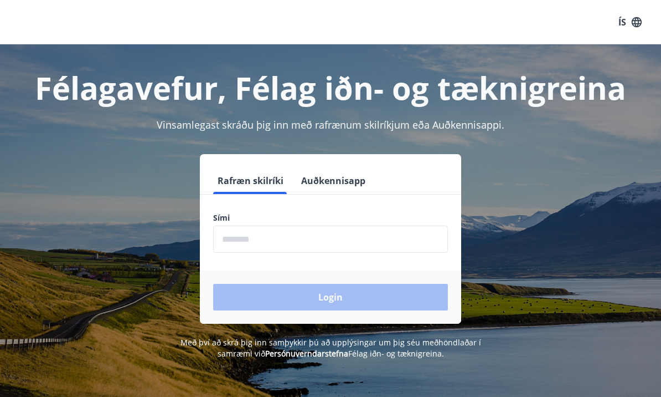
click at [393, 240] on input "phone" at bounding box center [330, 238] width 235 height 27
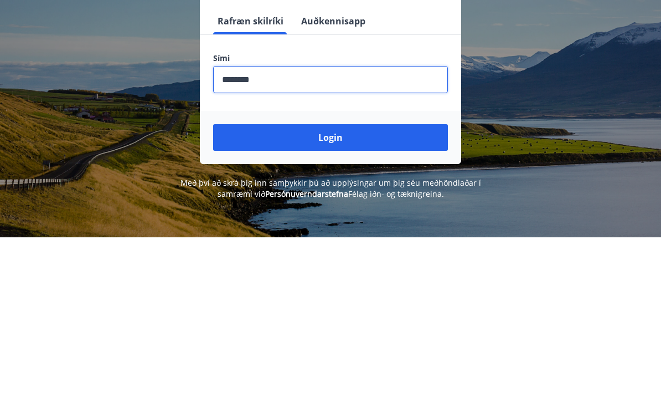
type input "********"
click at [363, 284] on button "Login" at bounding box center [330, 297] width 235 height 27
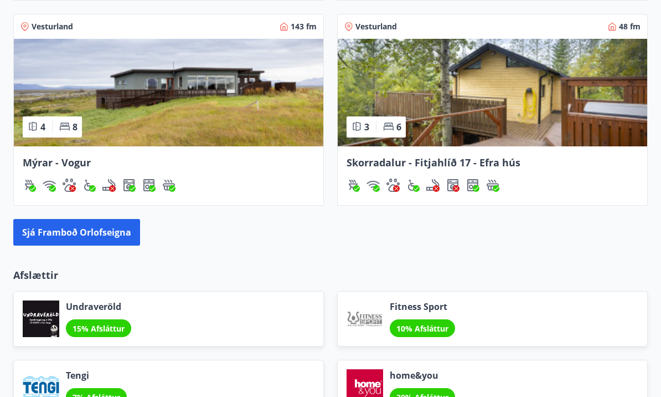
scroll to position [1064, 0]
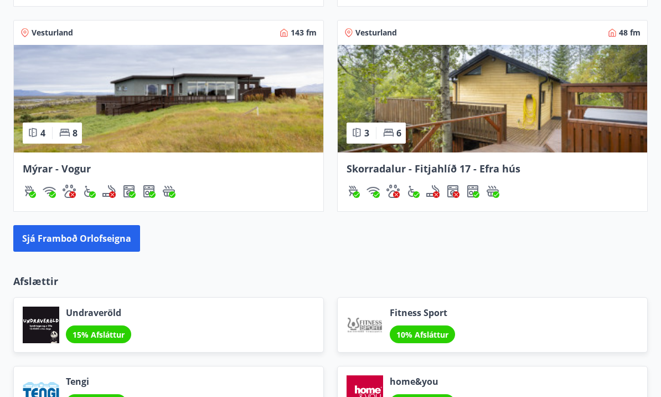
click at [138, 150] on img at bounding box center [169, 98] width 310 height 107
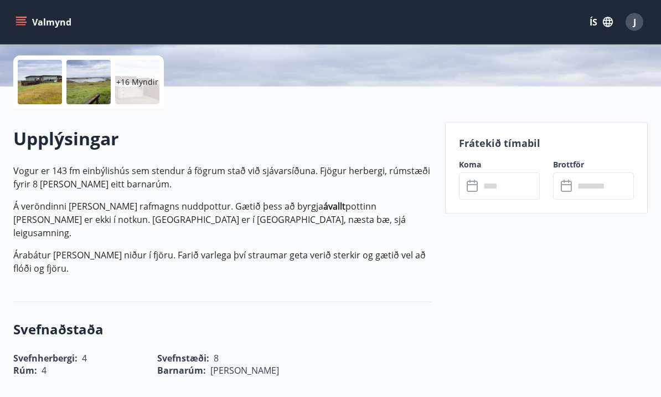
scroll to position [246, 0]
click at [506, 185] on input "text" at bounding box center [510, 185] width 60 height 27
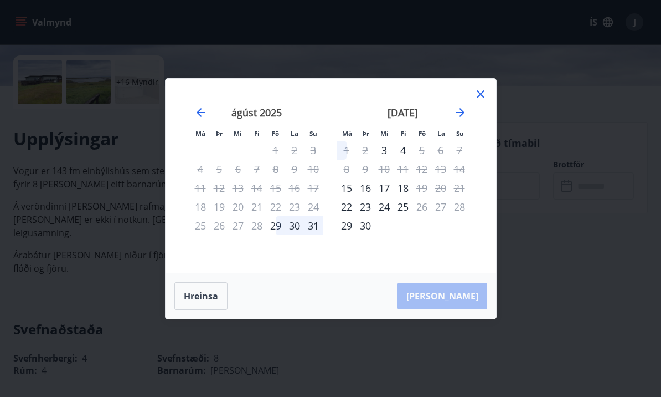
click at [480, 98] on icon at bounding box center [481, 94] width 8 height 8
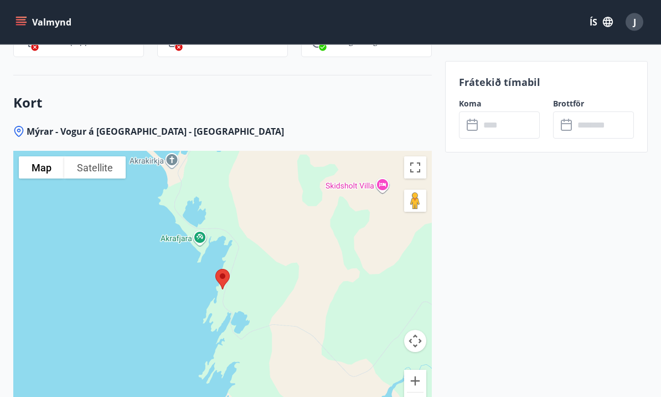
scroll to position [1531, 0]
click at [96, 158] on button "Satellite" at bounding box center [94, 167] width 61 height 22
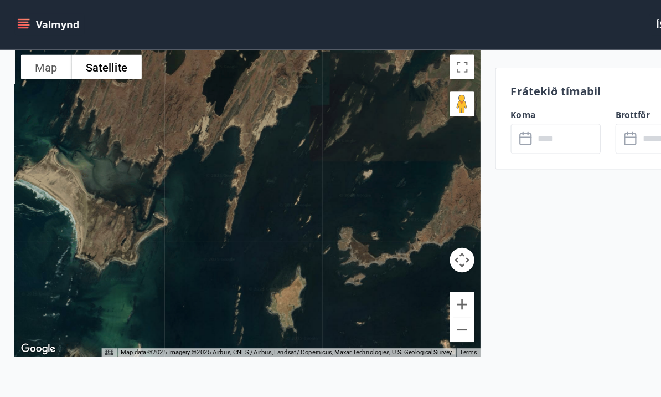
scroll to position [1605, 0]
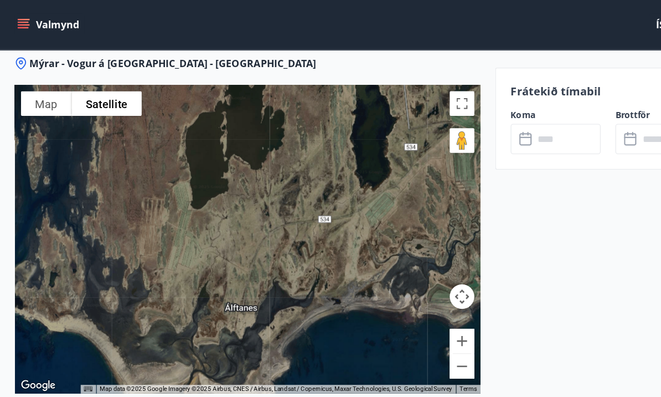
click at [318, 266] on div at bounding box center [222, 214] width 419 height 277
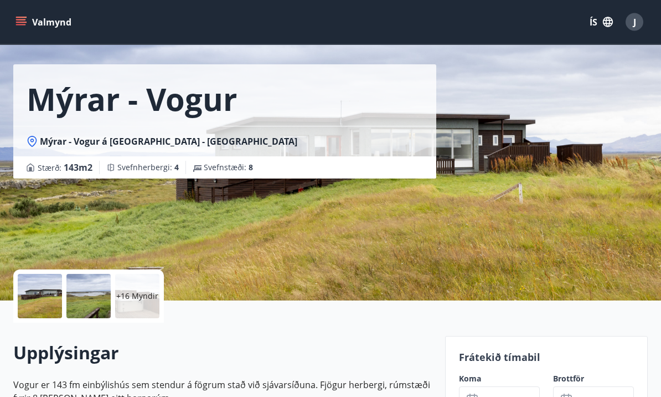
scroll to position [0, 0]
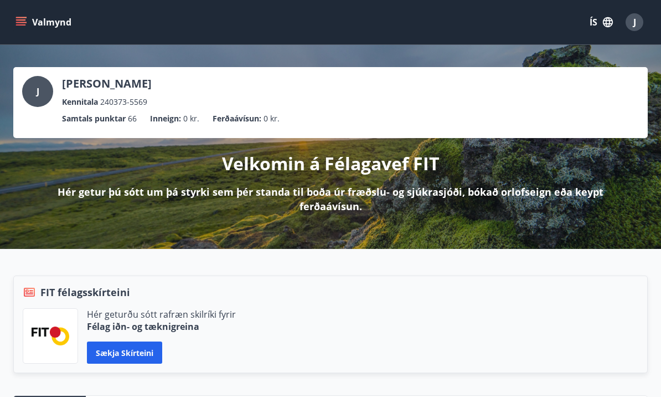
click at [27, 28] on button "Valmynd" at bounding box center [44, 22] width 63 height 20
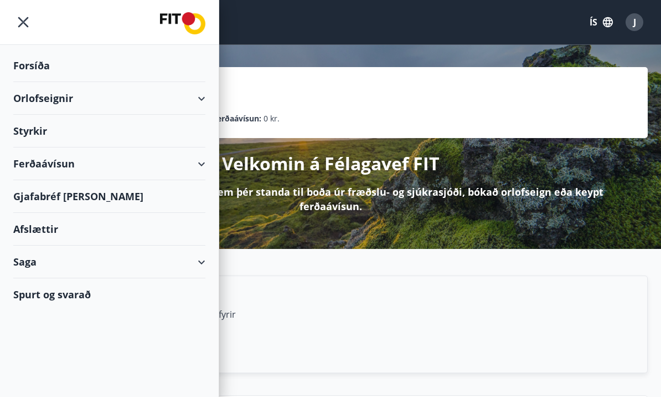
click at [203, 102] on div "Orlofseignir" at bounding box center [109, 98] width 192 height 33
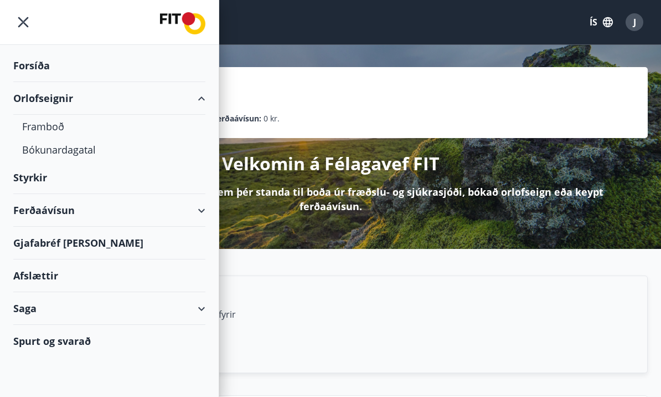
click at [50, 154] on div "Bókunardagatal" at bounding box center [109, 149] width 174 height 23
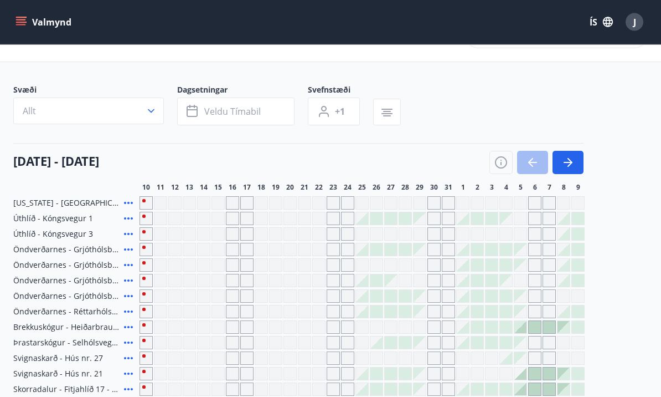
scroll to position [41, 0]
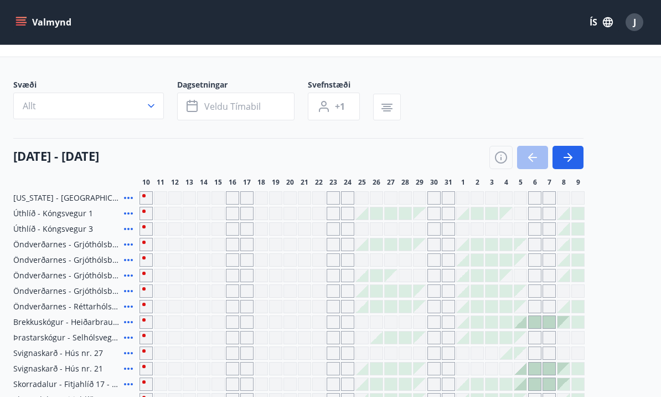
click at [498, 162] on icon "button" at bounding box center [501, 157] width 12 height 12
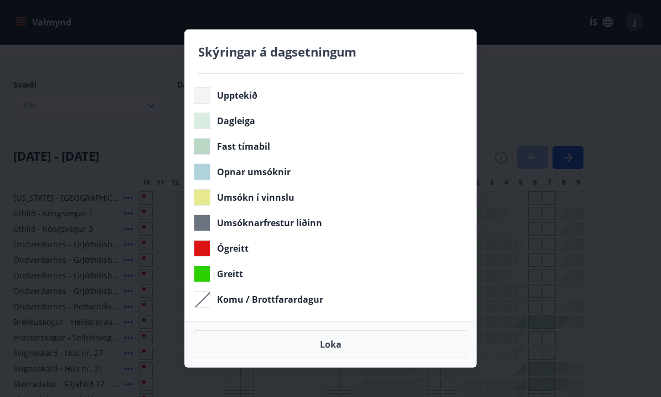
click at [399, 358] on button "Loka" at bounding box center [331, 344] width 274 height 28
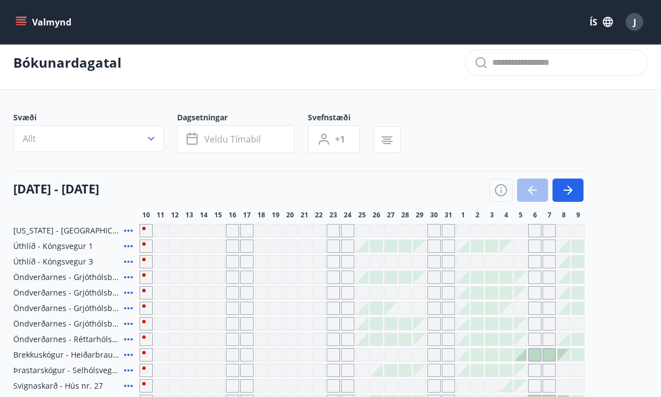
scroll to position [9, 0]
click at [128, 230] on icon at bounding box center [128, 230] width 9 height 2
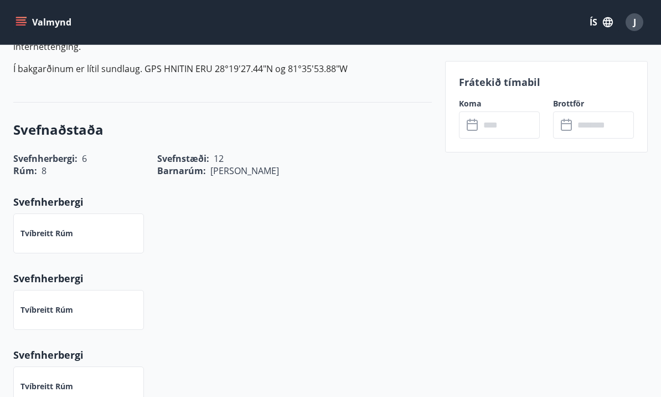
scroll to position [409, 0]
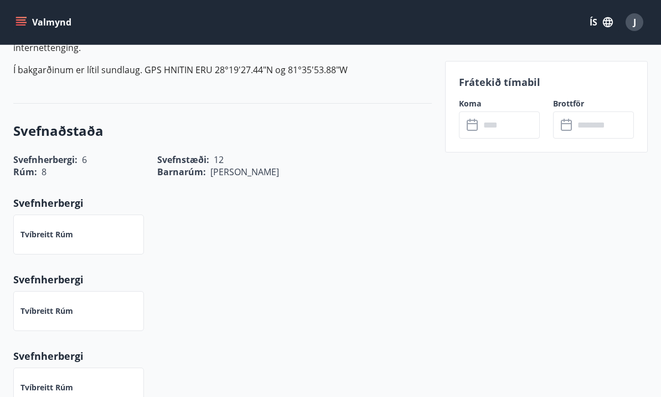
click at [511, 123] on input "text" at bounding box center [510, 124] width 60 height 27
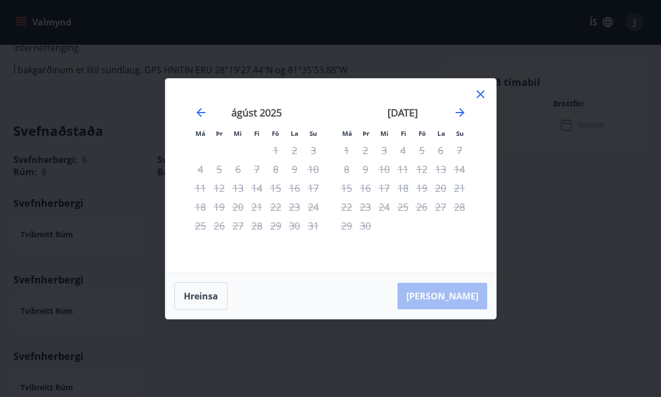
click at [461, 119] on icon "Move forward to switch to the next month." at bounding box center [460, 112] width 13 height 13
click at [464, 119] on icon "Move forward to switch to the next month." at bounding box center [460, 112] width 13 height 13
click at [465, 119] on icon "Move forward to switch to the next month." at bounding box center [460, 112] width 13 height 13
click at [466, 119] on icon "Move forward to switch to the next month." at bounding box center [460, 112] width 13 height 13
click at [462, 117] on icon "Move forward to switch to the next month." at bounding box center [460, 112] width 9 height 9
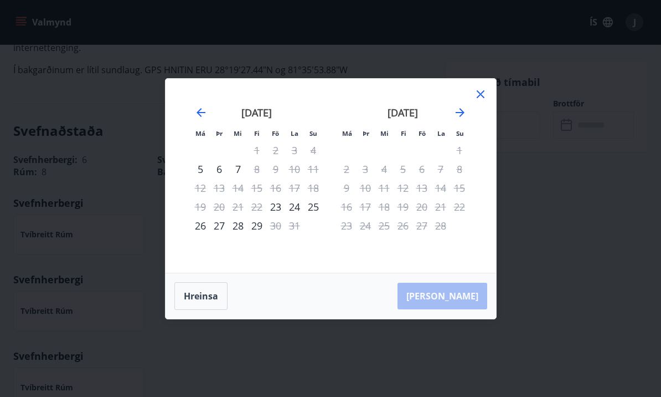
click at [466, 119] on icon "Move forward to switch to the next month." at bounding box center [460, 112] width 13 height 13
click at [462, 119] on icon "Move forward to switch to the next month." at bounding box center [460, 112] width 13 height 13
click at [463, 117] on icon "Move forward to switch to the next month." at bounding box center [460, 112] width 9 height 9
click at [464, 119] on icon "Move forward to switch to the next month." at bounding box center [460, 112] width 13 height 13
click at [462, 117] on icon "Move forward to switch to the next month." at bounding box center [460, 112] width 9 height 9
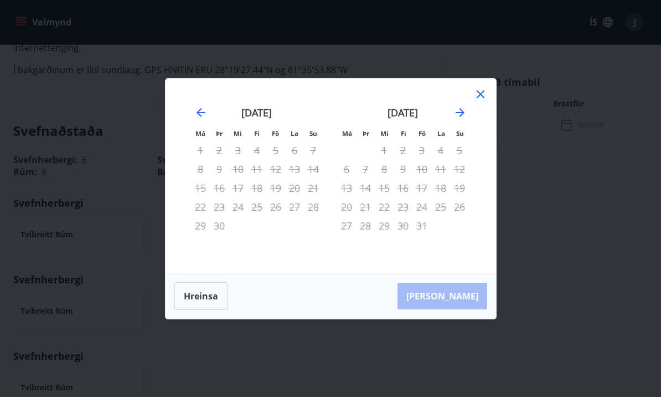
click at [466, 119] on icon "Move forward to switch to the next month." at bounding box center [460, 112] width 13 height 13
click at [464, 117] on icon "Move forward to switch to the next month." at bounding box center [460, 112] width 9 height 9
click at [484, 101] on icon at bounding box center [480, 94] width 13 height 13
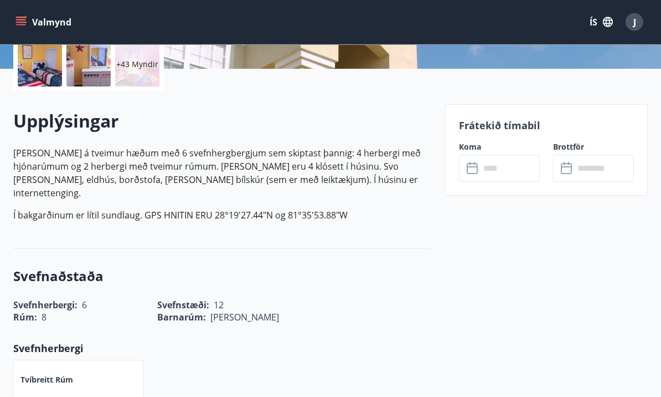
scroll to position [264, 0]
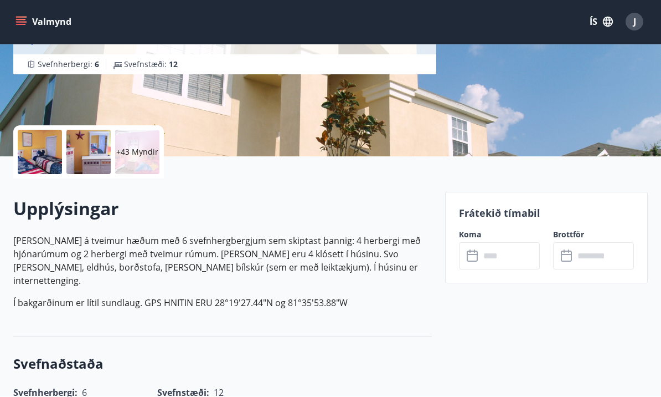
click at [47, 149] on div at bounding box center [40, 152] width 44 height 44
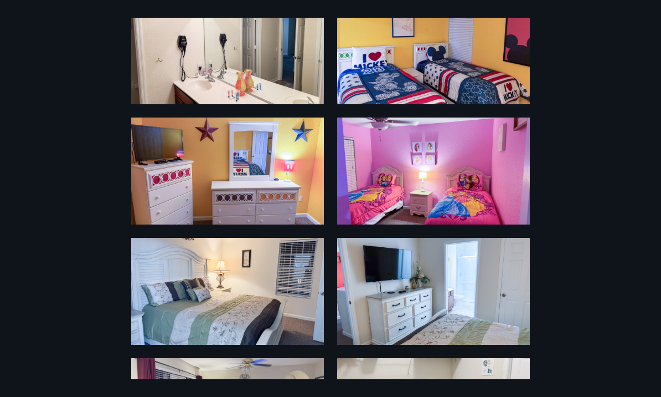
scroll to position [184, 0]
